Goal: Task Accomplishment & Management: Complete application form

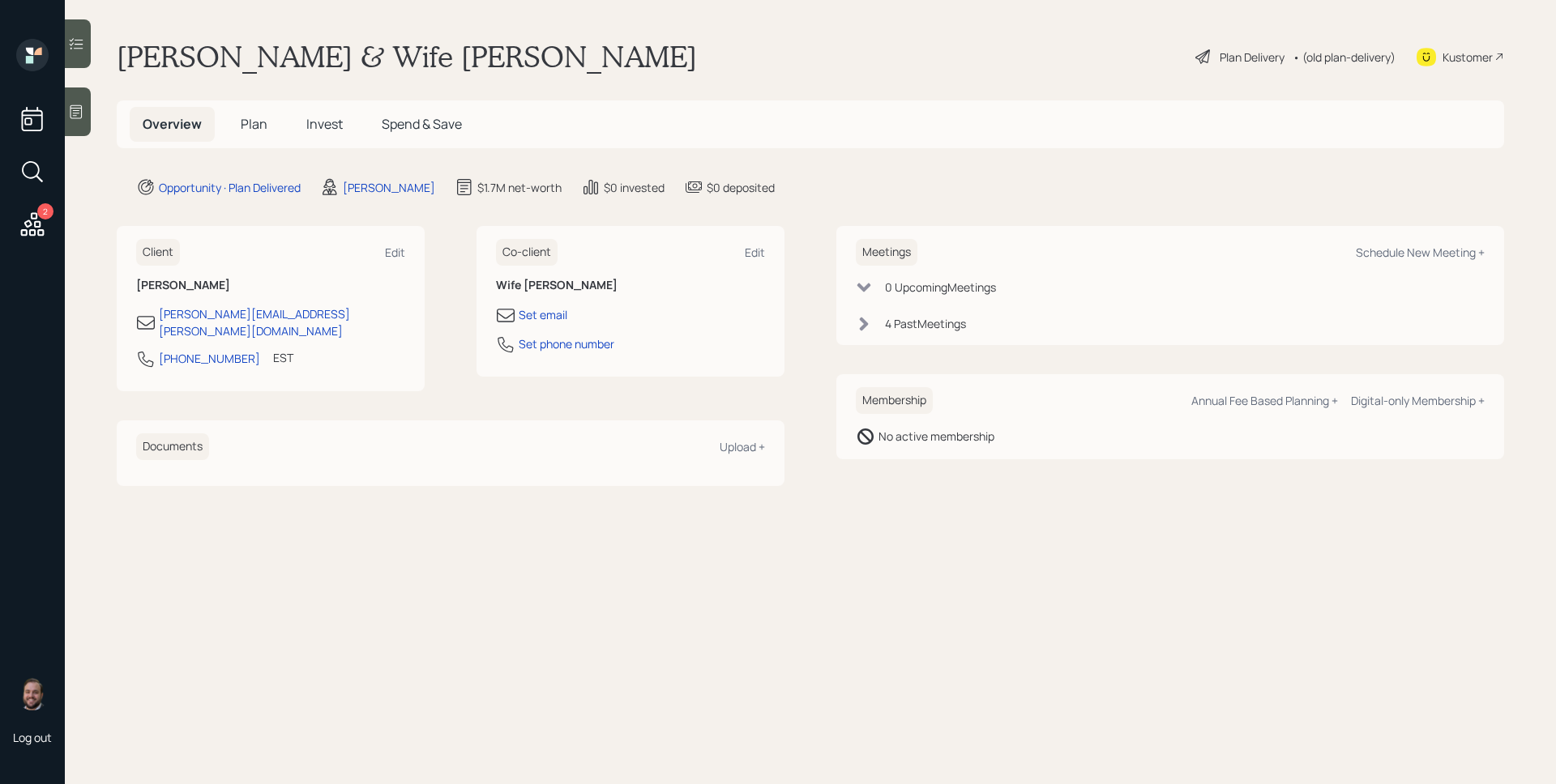
click at [263, 126] on span "Plan" at bounding box center [254, 124] width 26 height 18
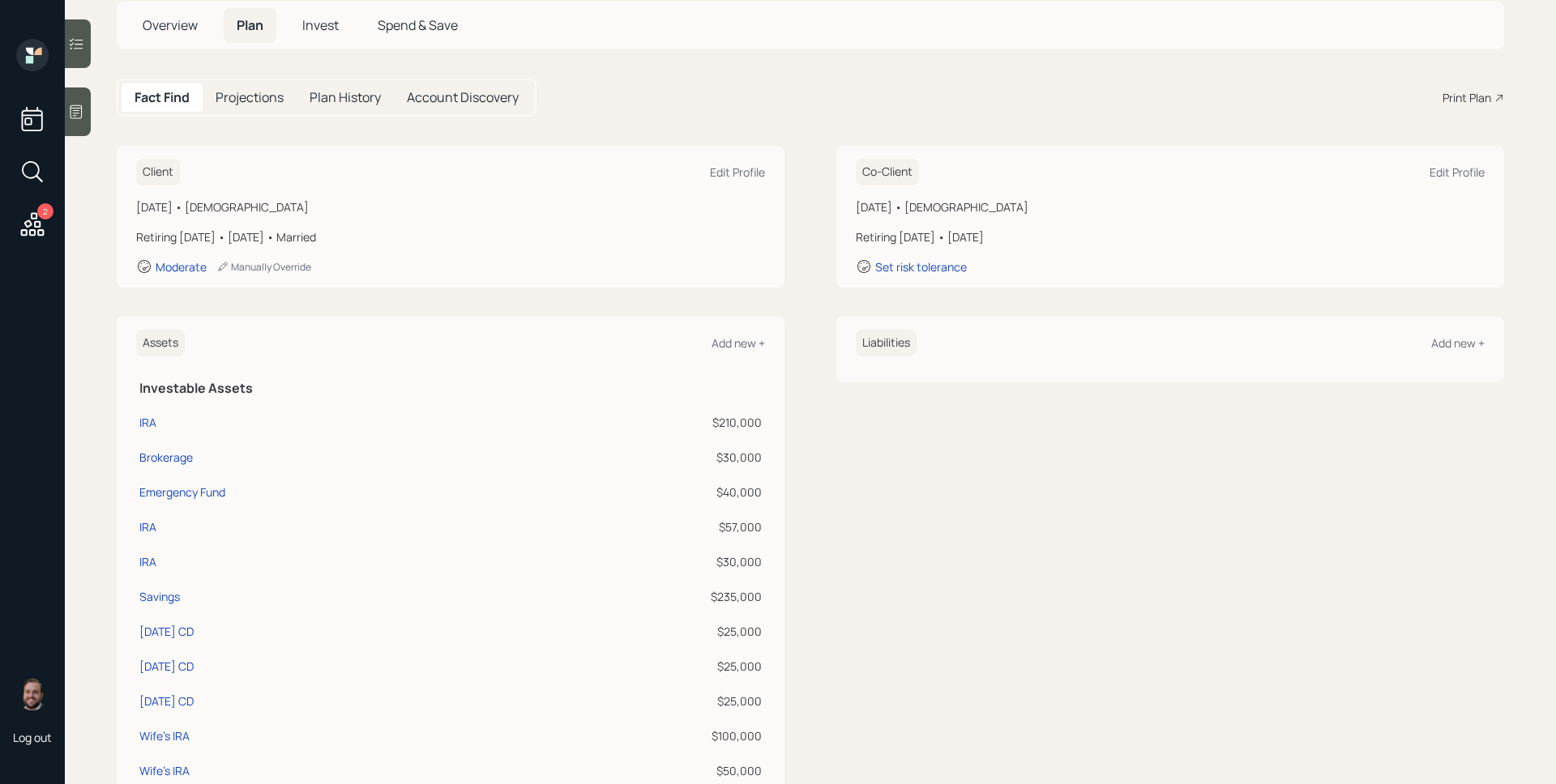
scroll to position [133, 0]
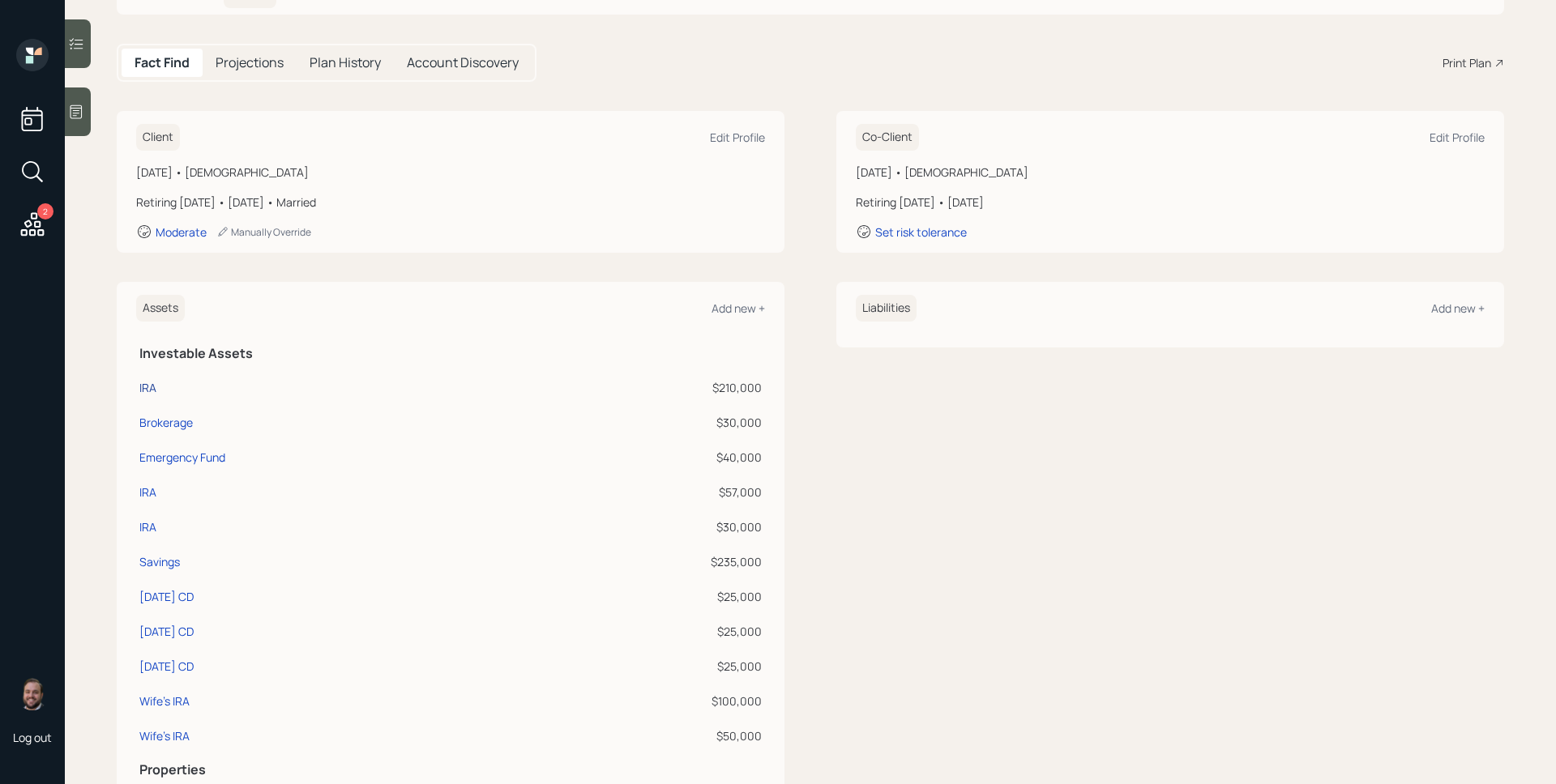
click at [148, 392] on div "IRA" at bounding box center [147, 388] width 17 height 17
select select "ira"
select select "balanced"
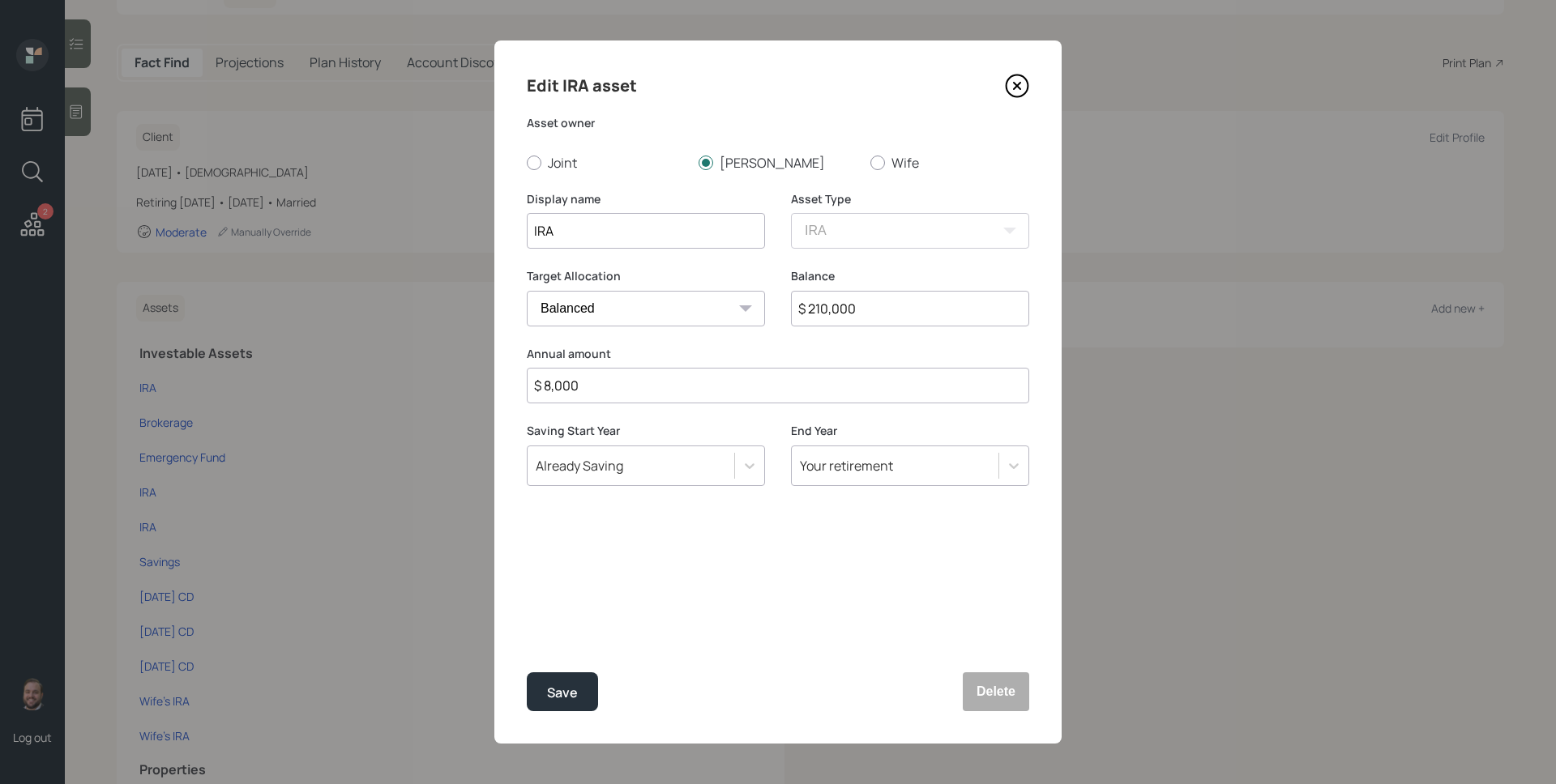
drag, startPoint x: 818, startPoint y: 306, endPoint x: 896, endPoint y: 304, distance: 78.0
click at [896, 304] on input "$ 210,000" at bounding box center [910, 309] width 239 height 36
type input "$ 202,000"
click at [582, 684] on button "Save" at bounding box center [562, 691] width 71 height 38
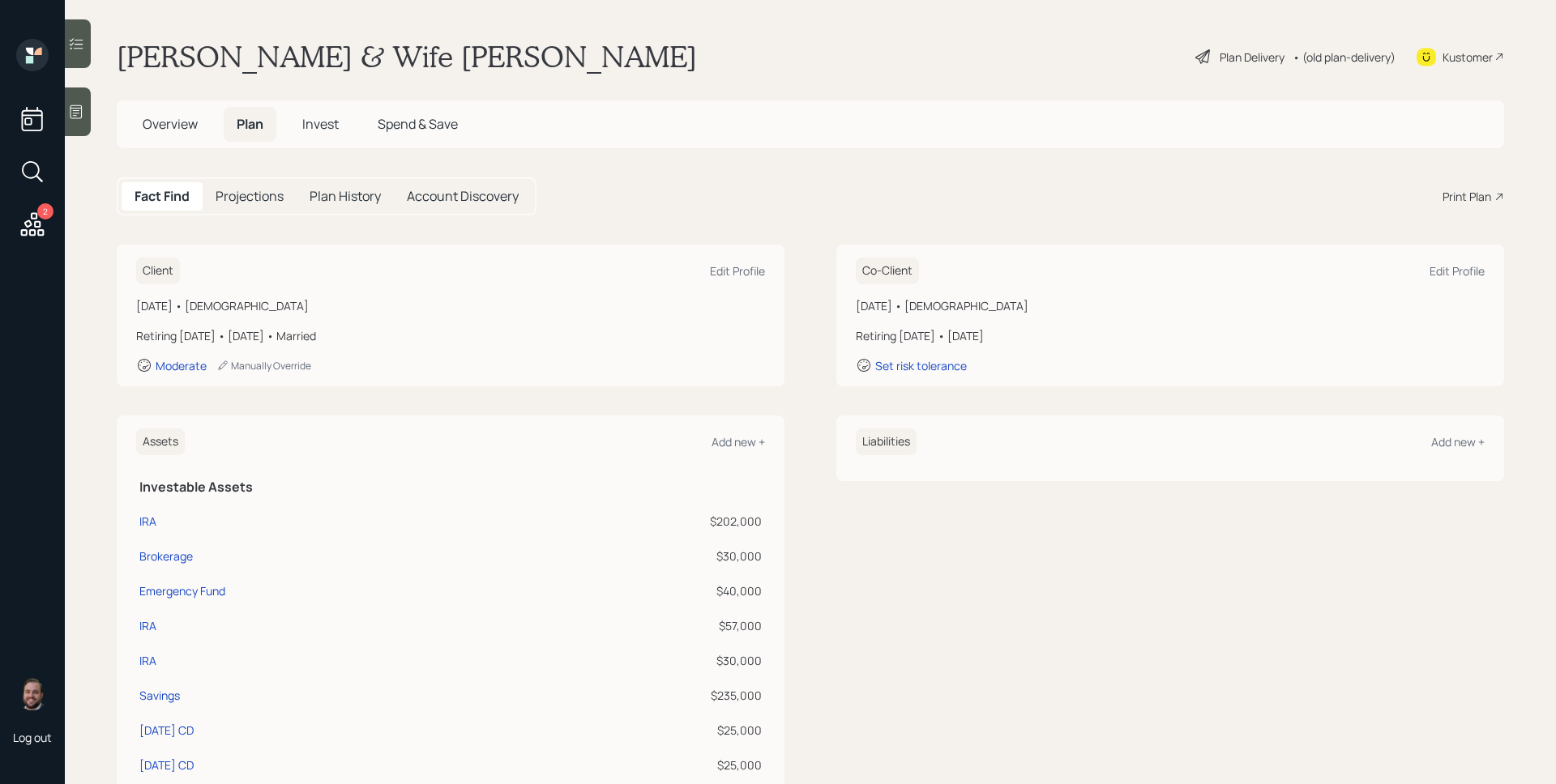
click at [824, 86] on main "Marty & Wife Pendergraft Plan Delivery • (old plan-delivery) Kustomer Overview …" at bounding box center [810, 392] width 1491 height 784
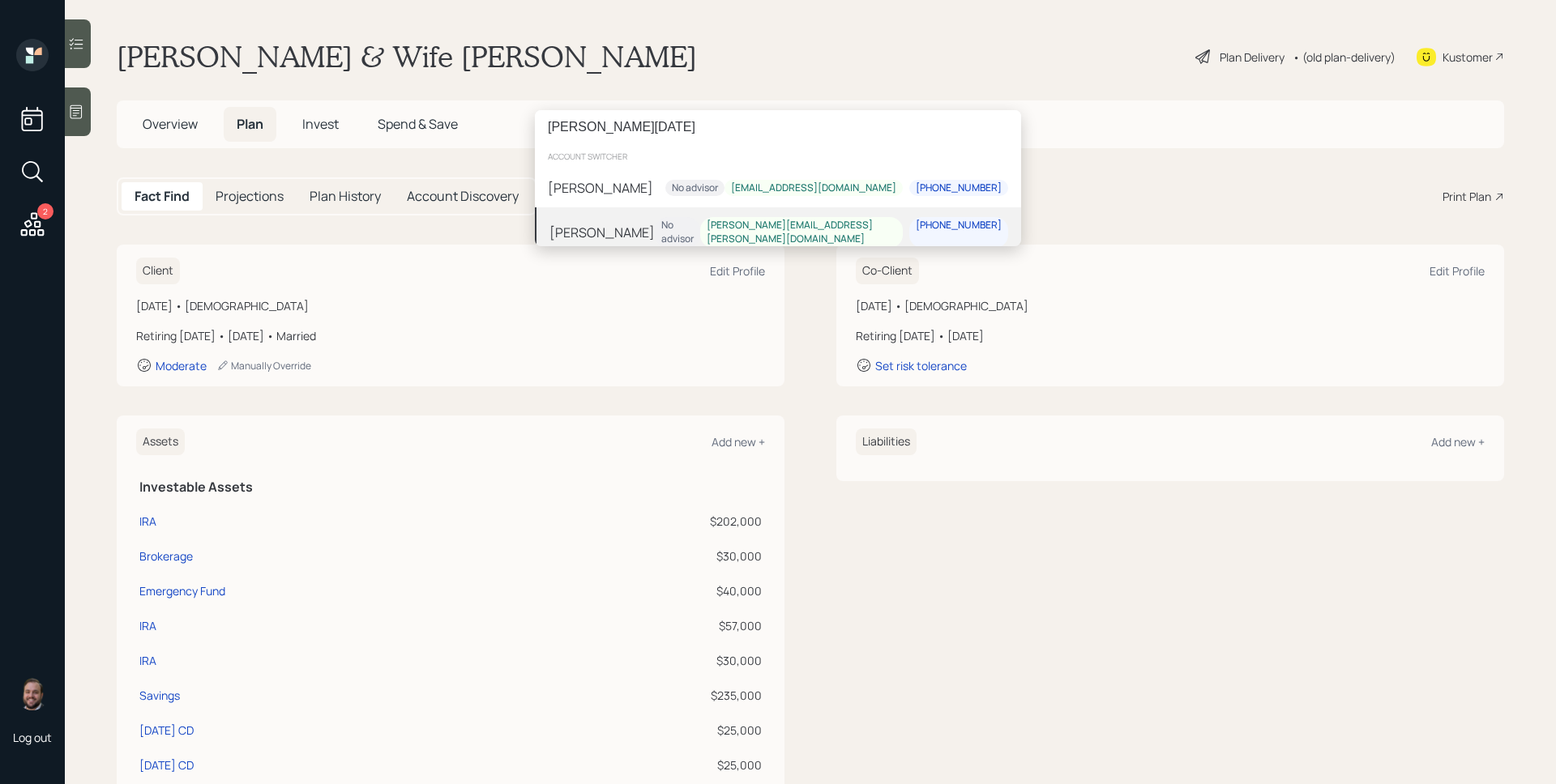
type input "theresa silvestr"
click at [635, 222] on div "[PERSON_NAME]" at bounding box center [602, 231] width 105 height 20
